Goal: Register for event/course

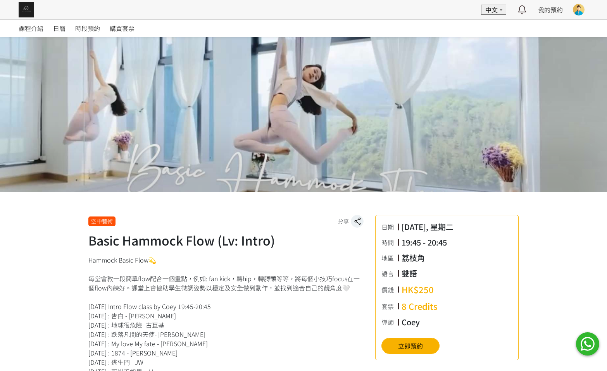
scroll to position [233, 0]
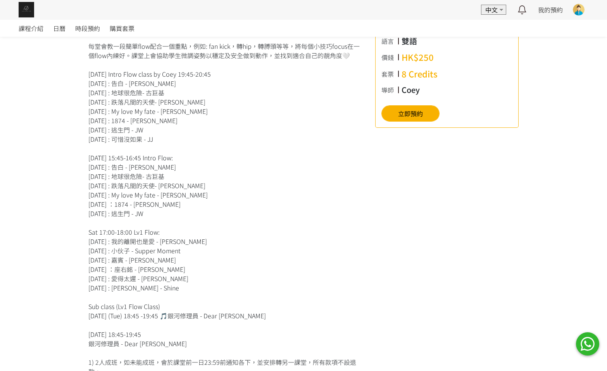
click at [195, 100] on div "Hammock Basic Flow💫 每堂會教一段簡單flow配合一個重點，例如: fan kick，轉hip，轉膊頭等等，將每個小技巧focus在一個fl…" at bounding box center [225, 251] width 275 height 456
drag, startPoint x: 107, startPoint y: 103, endPoint x: 213, endPoint y: 115, distance: 106.4
click at [213, 115] on div "Hammock Basic Flow💫 每堂會教一段簡單flow配合一個重點，例如: fan kick，轉hip，轉膊頭等等，將每個小技巧focus在一個fl…" at bounding box center [225, 251] width 275 height 456
drag, startPoint x: 191, startPoint y: 102, endPoint x: 172, endPoint y: 100, distance: 19.1
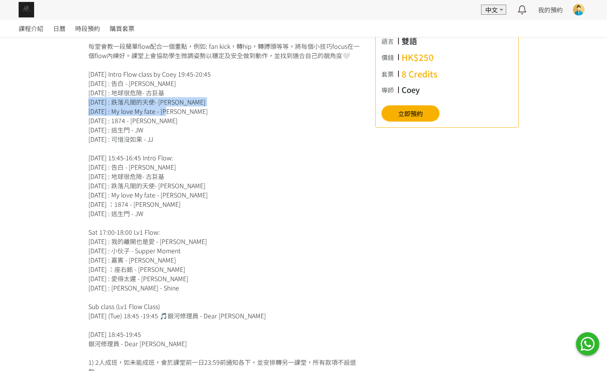
click at [173, 100] on div "Hammock Basic Flow💫 每堂會教一段簡單flow配合一個重點，例如: fan kick，轉hip，轉膊頭等等，將每個小技巧focus在一個fl…" at bounding box center [225, 251] width 275 height 456
click at [109, 97] on div "Hammock Basic Flow💫 每堂會教一段簡單flow配合一個重點，例如: fan kick，轉hip，轉膊頭等等，將每個小技巧focus在一個fl…" at bounding box center [225, 251] width 275 height 456
drag, startPoint x: 107, startPoint y: 103, endPoint x: 176, endPoint y: 100, distance: 68.3
click at [176, 100] on div "Hammock Basic Flow💫 每堂會教一段簡單flow配合一個重點，例如: fan kick，轉hip，轉膊頭等等，將每個小技巧focus在一個fl…" at bounding box center [225, 251] width 275 height 456
copy div "跌落凡間的天使- 王祖藍"
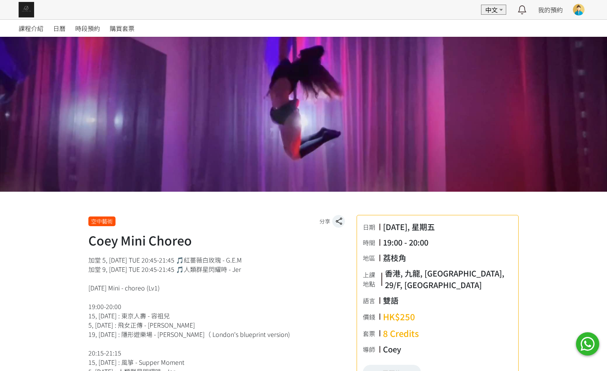
scroll to position [174, 0]
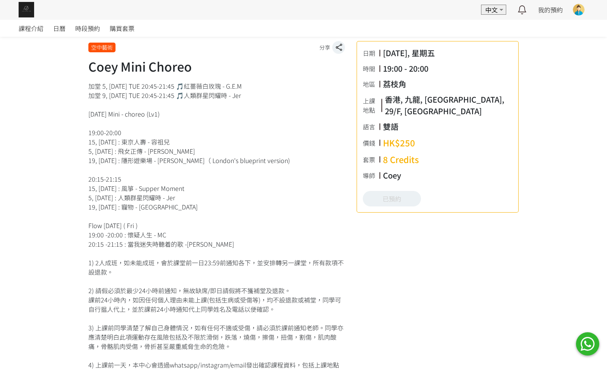
drag, startPoint x: 146, startPoint y: 214, endPoint x: 131, endPoint y: 195, distance: 23.7
click at [146, 212] on div "加堂 5, [DATE] TUE 20:45-21:45 🎵紅薔薇白玫瑰 - G.E.M 加堂 9, [DATE] TUE 20:45-21:45 🎵人類群星…" at bounding box center [216, 230] width 257 height 298
drag, startPoint x: 145, startPoint y: 234, endPoint x: 162, endPoint y: 234, distance: 16.7
click at [159, 234] on div "加堂 5, [DATE] TUE 20:45-21:45 🎵紅薔薇白玫瑰 - G.E.M 加堂 9, [DATE] TUE 20:45-21:45 🎵人類群星…" at bounding box center [216, 230] width 257 height 298
click at [162, 234] on div "加堂 5, [DATE] TUE 20:45-21:45 🎵紅薔薇白玫瑰 - G.E.M 加堂 9, [DATE] TUE 20:45-21:45 🎵人類群星…" at bounding box center [216, 230] width 257 height 298
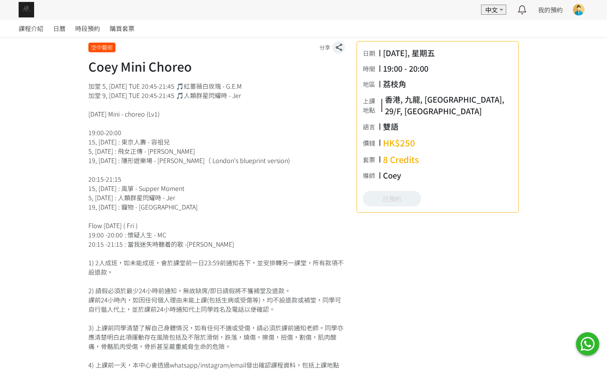
drag, startPoint x: 127, startPoint y: 234, endPoint x: 172, endPoint y: 232, distance: 44.2
click at [172, 232] on div "加堂 5, [DATE] TUE 20:45-21:45 🎵紅薔薇白玫瑰 - G.E.M 加堂 9, [DATE] TUE 20:45-21:45 🎵人類群星…" at bounding box center [216, 230] width 257 height 298
copy div "懷疑人生 - MC"
click at [166, 219] on div "加堂 5, [DATE] TUE 20:45-21:45 🎵紅薔薇白玫瑰 - G.E.M 加堂 9, [DATE] TUE 20:45-21:45 🎵人類群星…" at bounding box center [216, 230] width 257 height 298
drag, startPoint x: 126, startPoint y: 243, endPoint x: 219, endPoint y: 246, distance: 93.1
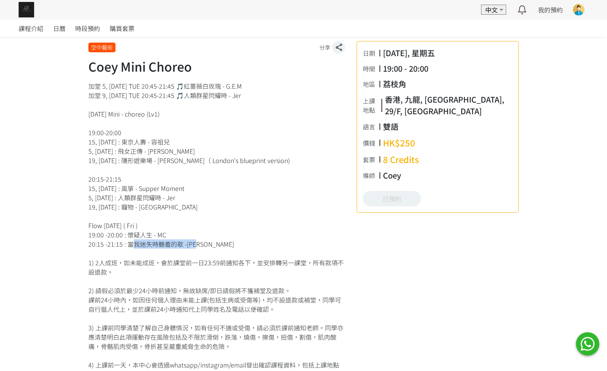
click at [219, 246] on div "加堂 5, [DATE] TUE 20:45-21:45 🎵紅薔薇白玫瑰 - G.E.M 加堂 9, [DATE] TUE 20:45-21:45 🎵人類群星…" at bounding box center [216, 230] width 257 height 298
copy div "當我迷失時聽着的歌 -[PERSON_NAME]"
click at [214, 179] on div "加堂 5, [DATE] TUE 20:45-21:45 🎵紅薔薇白玫瑰 - G.E.M 加堂 9, [DATE] TUE 20:45-21:45 🎵人類群星…" at bounding box center [216, 230] width 257 height 298
